Goal: Task Accomplishment & Management: Manage account settings

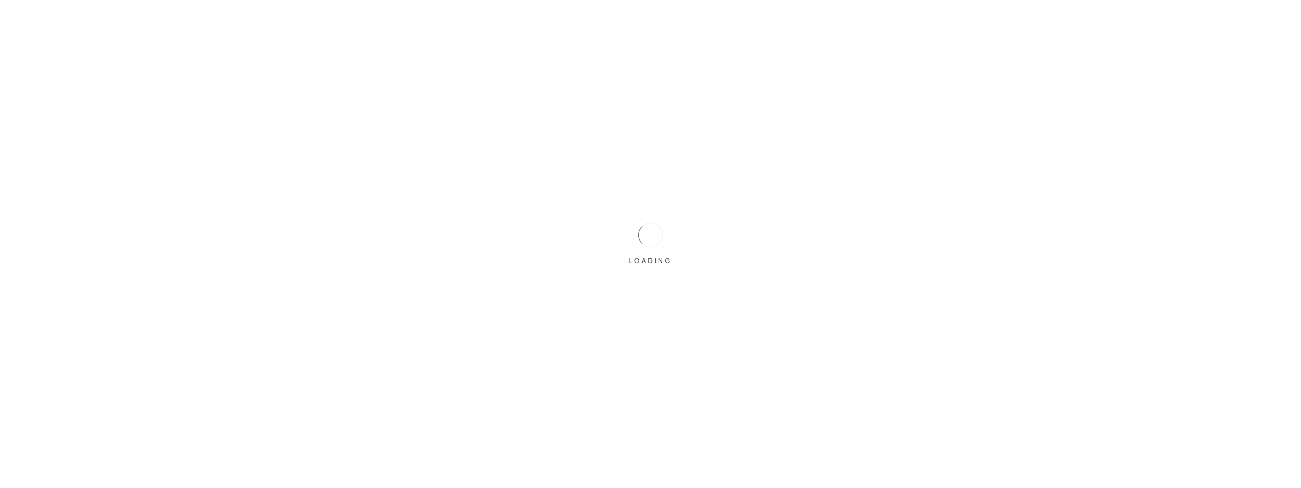
click at [617, 232] on div "LOADING" at bounding box center [650, 244] width 1301 height 488
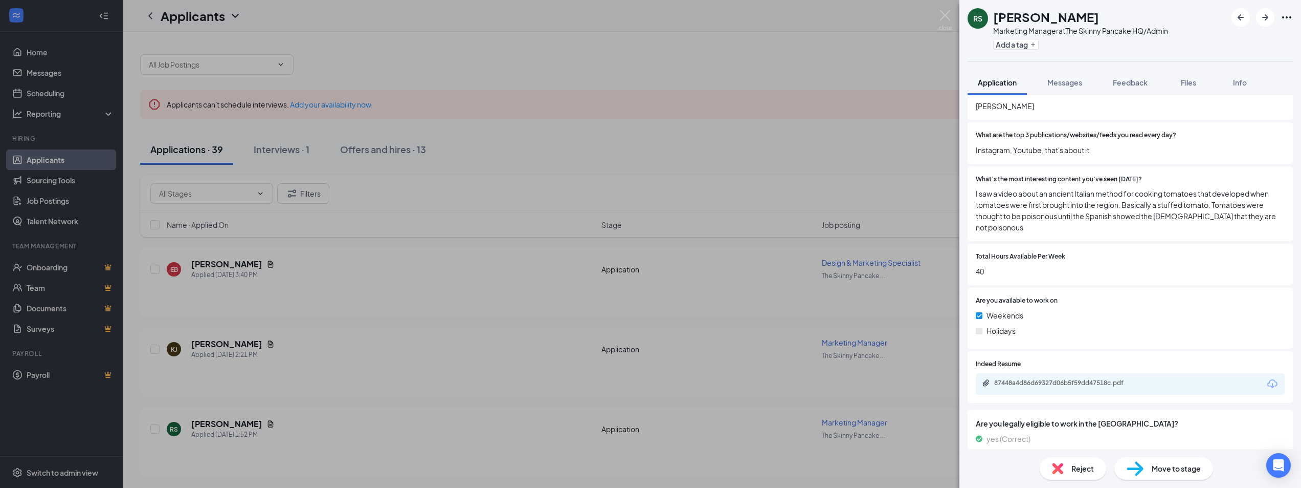
scroll to position [300, 0]
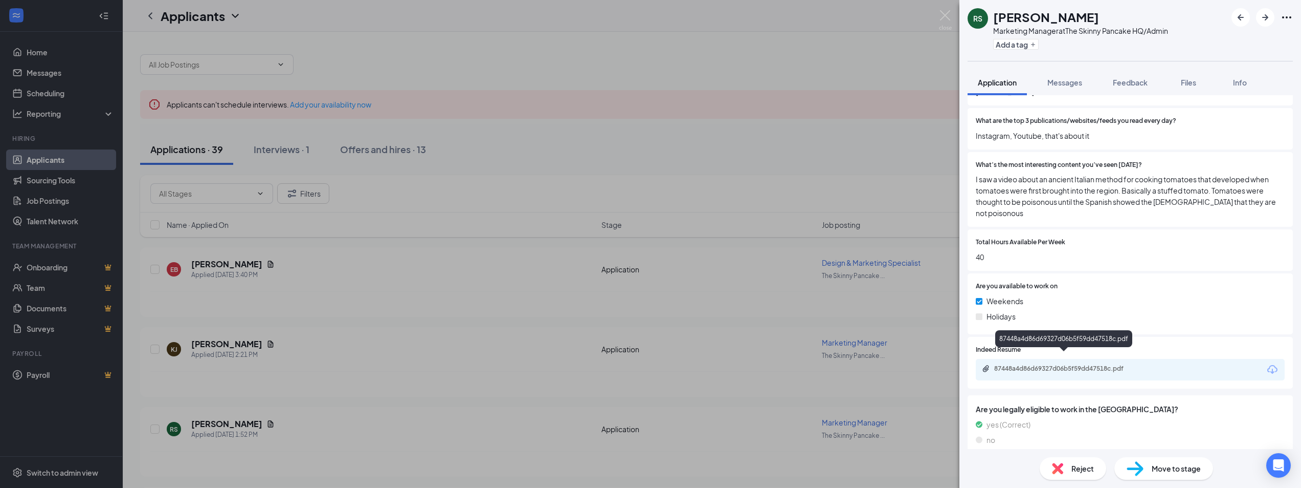
click at [1076, 364] on div "87448a4d86d69327d06b5f59dd47518c.pdf" at bounding box center [1066, 368] width 143 height 8
